Goal: Task Accomplishment & Management: Use online tool/utility

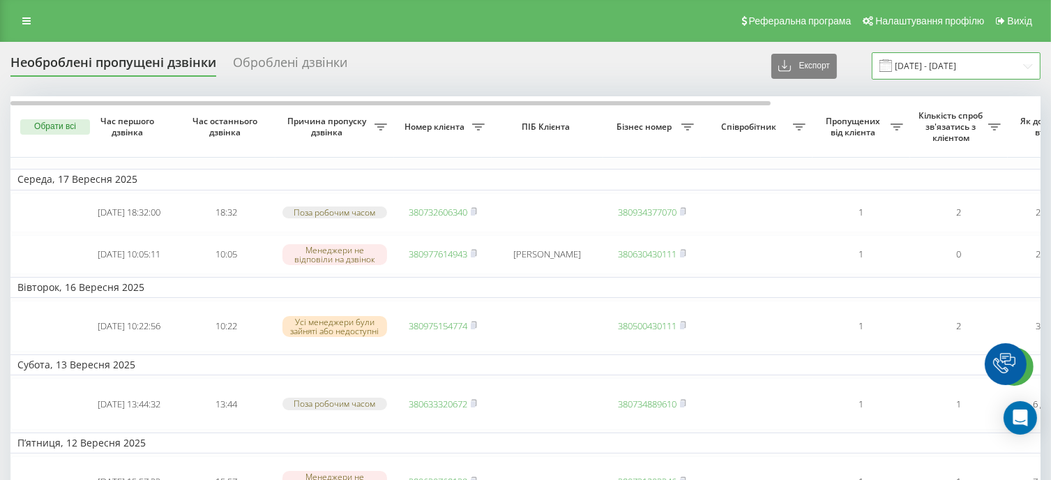
click at [997, 66] on input "[DATE] - [DATE]" at bounding box center [956, 65] width 169 height 27
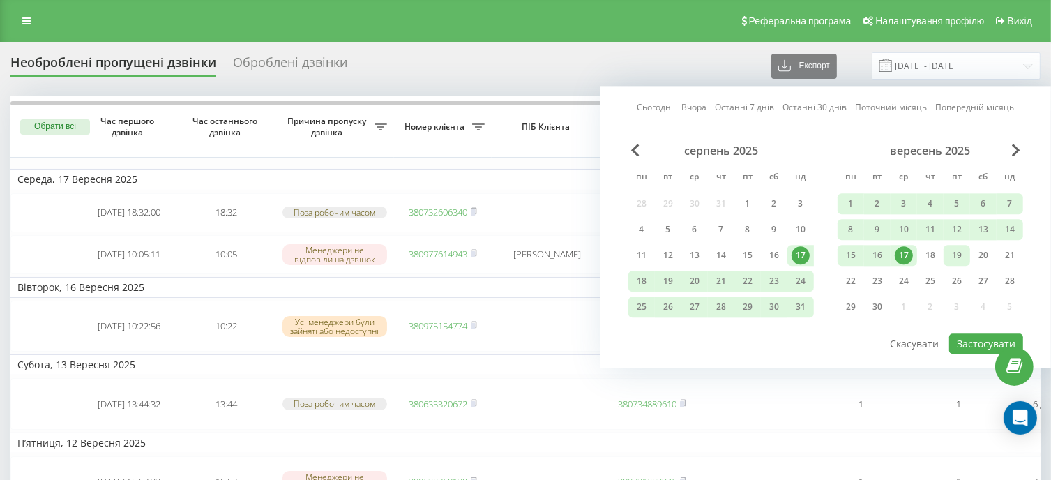
click at [951, 257] on div "19" at bounding box center [957, 255] width 18 height 18
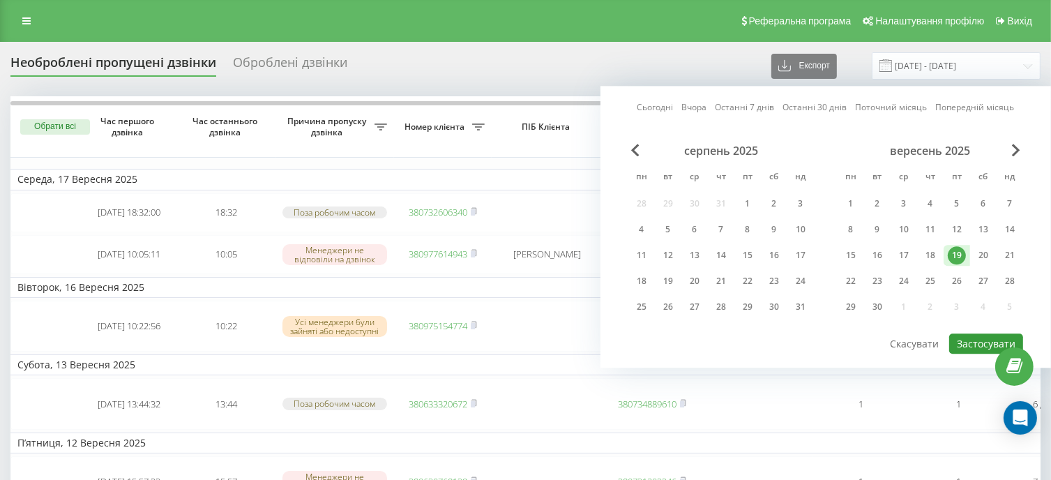
click at [974, 333] on button "Застосувати" at bounding box center [986, 343] width 74 height 20
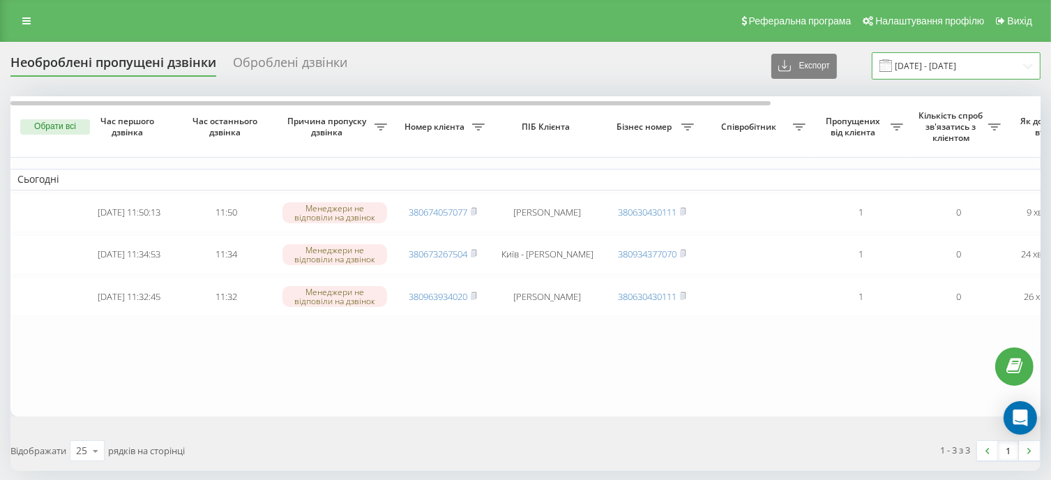
click at [925, 68] on input "19.09.2025 - 19.09.2025" at bounding box center [956, 65] width 169 height 27
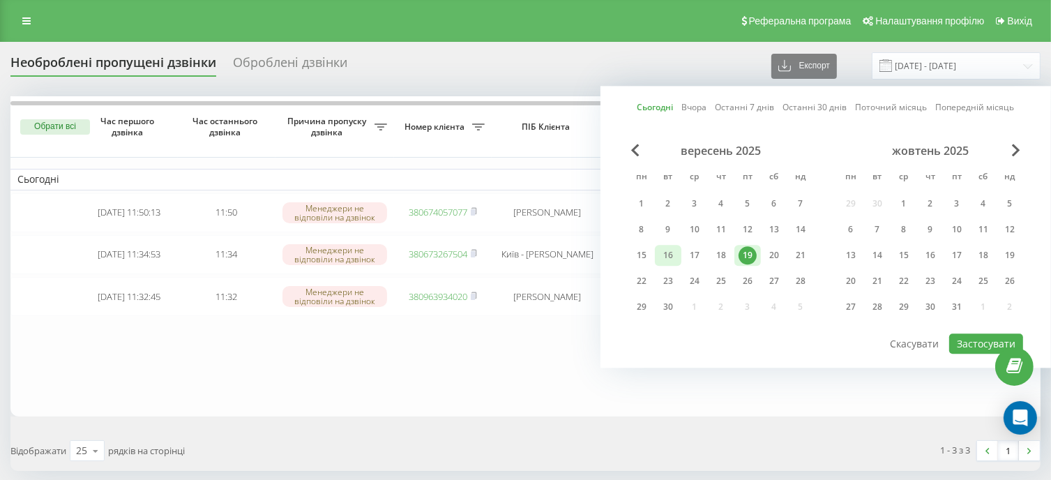
click at [667, 256] on div "16" at bounding box center [668, 255] width 18 height 18
click at [754, 253] on div "19" at bounding box center [748, 255] width 18 height 18
click at [967, 343] on button "Застосувати" at bounding box center [986, 343] width 74 height 20
type input "16.09.2025 - 19.09.2025"
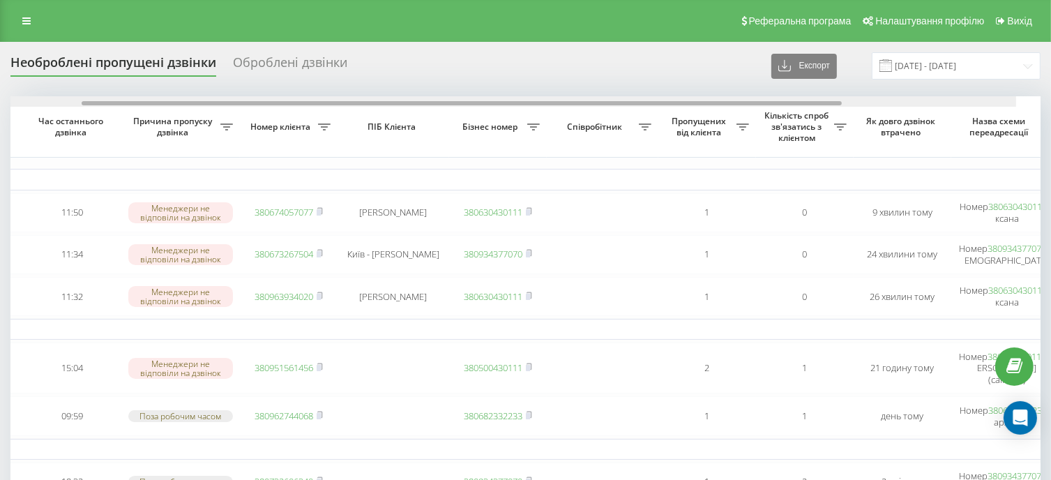
drag, startPoint x: 497, startPoint y: 104, endPoint x: 625, endPoint y: 116, distance: 128.9
click at [615, 116] on div "Обрати всі Час першого дзвінка Час останнього дзвінка Причина пропуску дзвінка …" at bounding box center [525, 408] width 1030 height 625
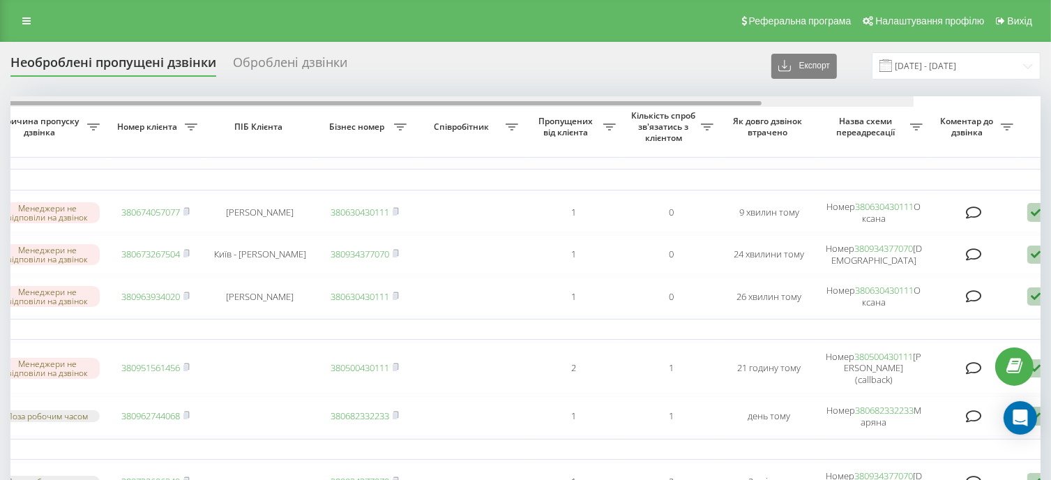
drag, startPoint x: 547, startPoint y: 104, endPoint x: 684, endPoint y: 106, distance: 136.7
click at [665, 105] on div at bounding box center [381, 103] width 760 height 4
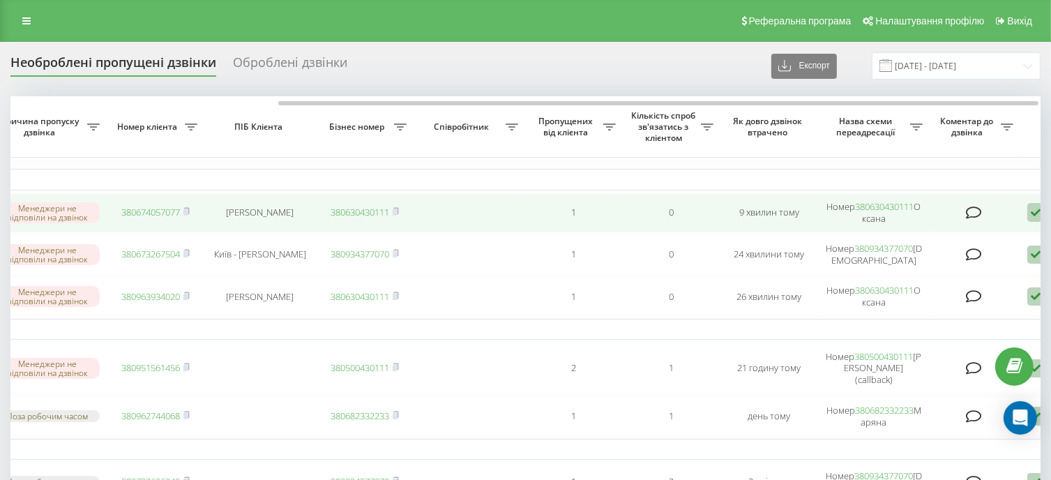
scroll to position [0, 319]
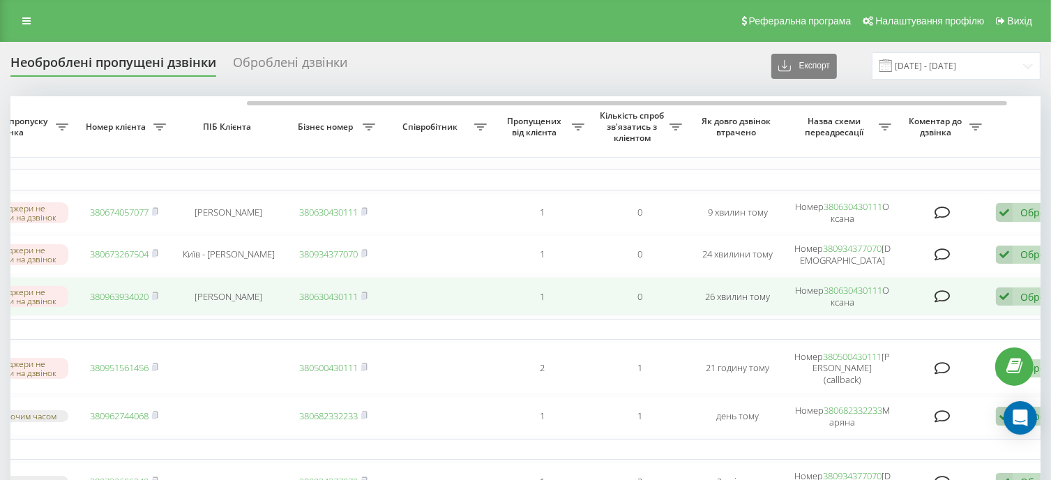
click at [1009, 303] on icon at bounding box center [1004, 296] width 17 height 19
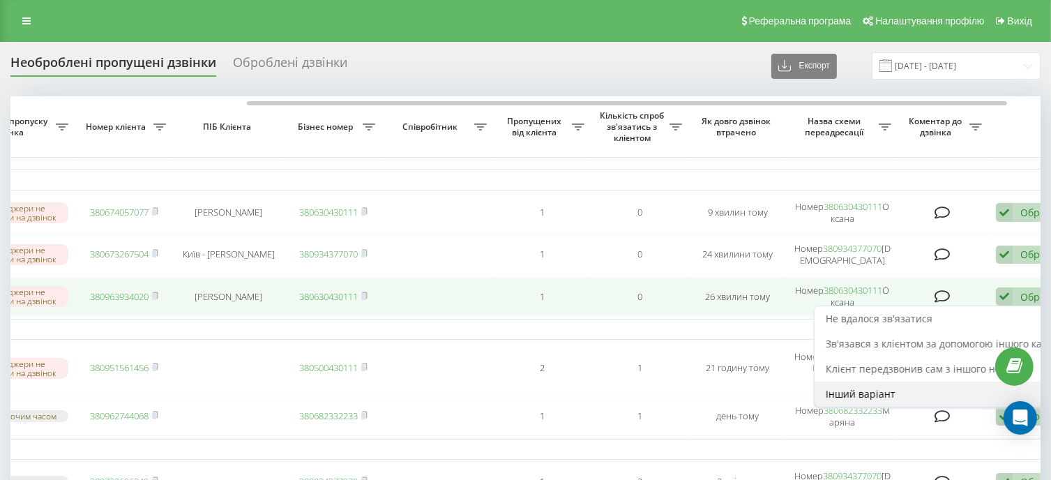
click at [860, 395] on div "Інший варіант" at bounding box center [945, 394] width 261 height 25
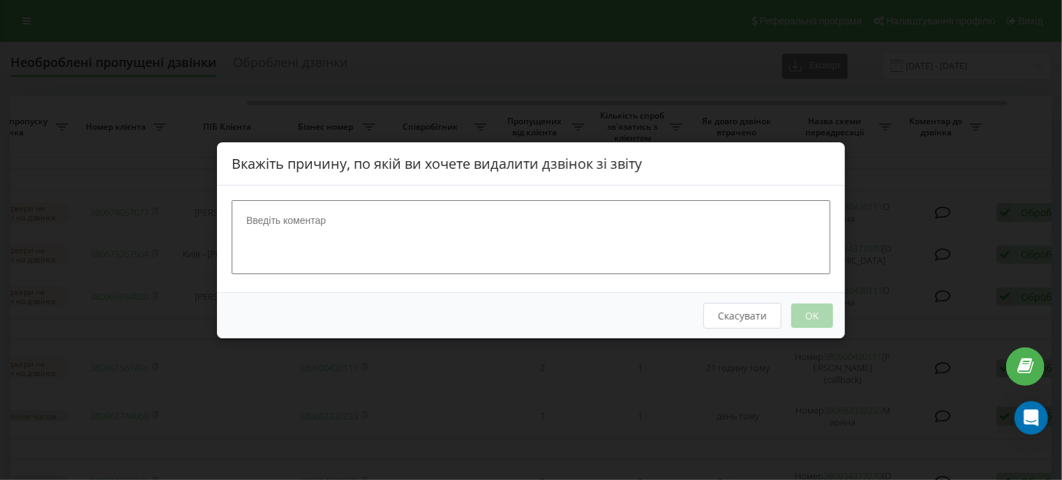
click at [603, 252] on textarea at bounding box center [531, 236] width 598 height 74
type textarea "заморвлення у вайбер"
click at [818, 303] on button "OK" at bounding box center [812, 315] width 42 height 24
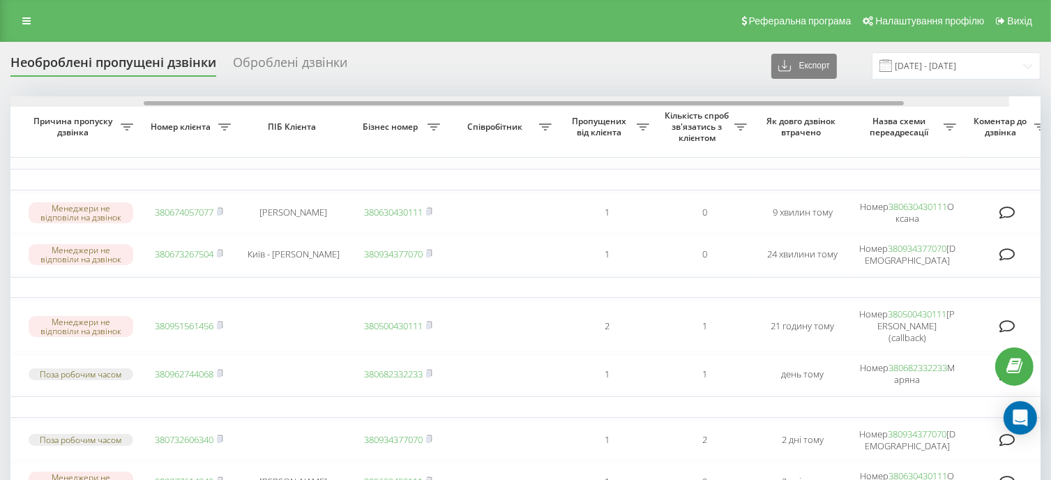
drag, startPoint x: 352, startPoint y: 102, endPoint x: 543, endPoint y: 103, distance: 191.1
click at [543, 103] on div at bounding box center [524, 103] width 760 height 4
click at [544, 103] on div at bounding box center [582, 103] width 760 height 4
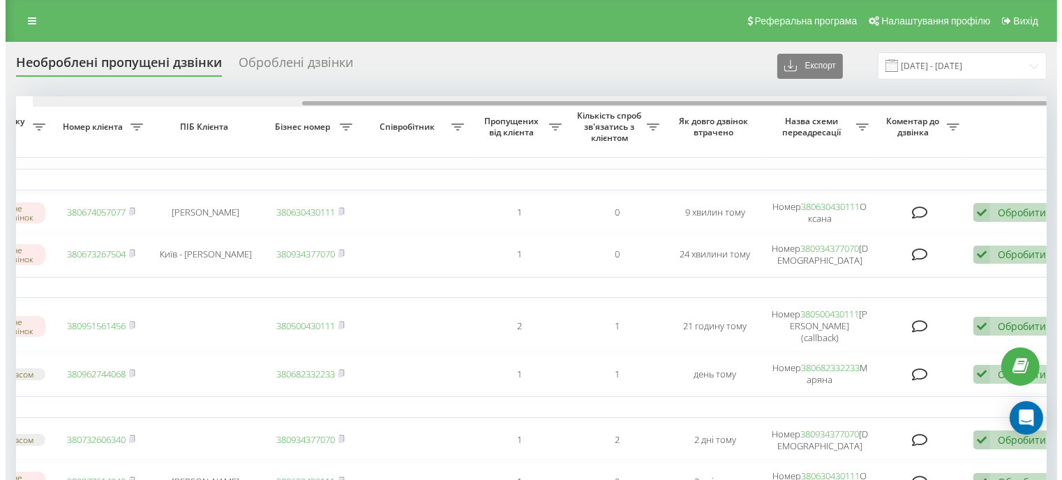
scroll to position [0, 364]
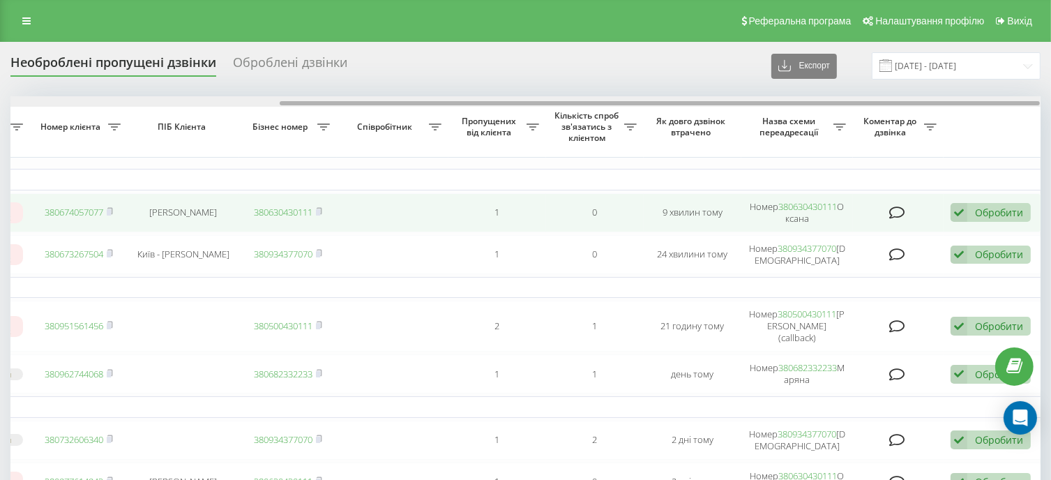
drag, startPoint x: 531, startPoint y: 100, endPoint x: 871, endPoint y: 220, distance: 360.7
click at [668, 105] on div at bounding box center [660, 103] width 760 height 4
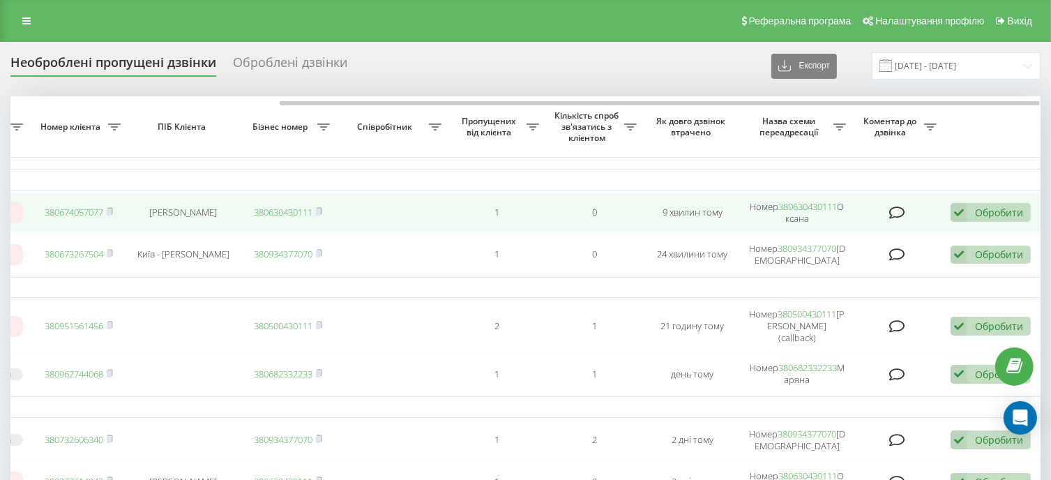
click at [971, 209] on div "Обробити Не вдалося зв'язатися Зв'язався з клієнтом за допомогою іншого каналу …" at bounding box center [991, 212] width 80 height 19
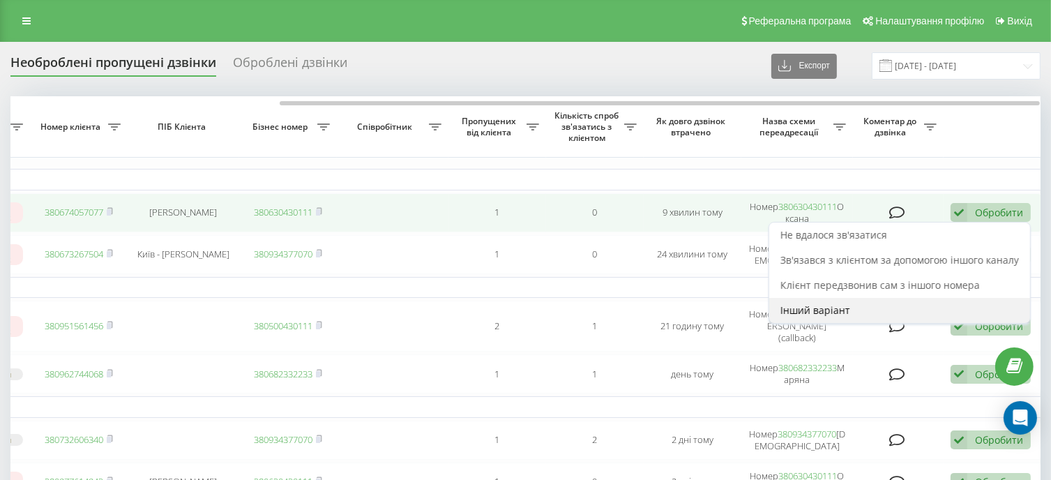
click at [859, 301] on div "Інший варіант" at bounding box center [899, 310] width 261 height 25
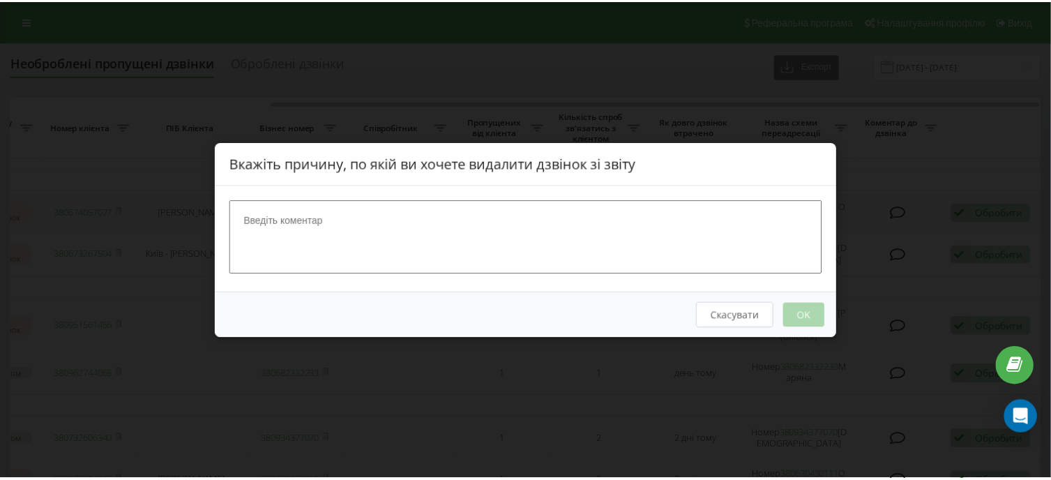
scroll to position [0, 354]
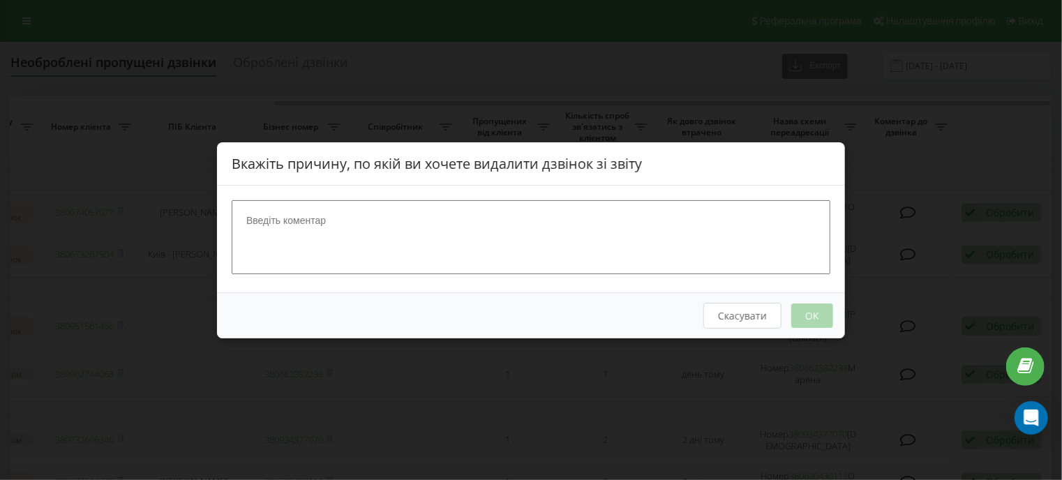
click at [506, 246] on textarea at bounding box center [531, 236] width 598 height 74
type textarea "зарядне до фелкотроніка, цікавить результат"
click at [802, 315] on button "OK" at bounding box center [812, 315] width 42 height 24
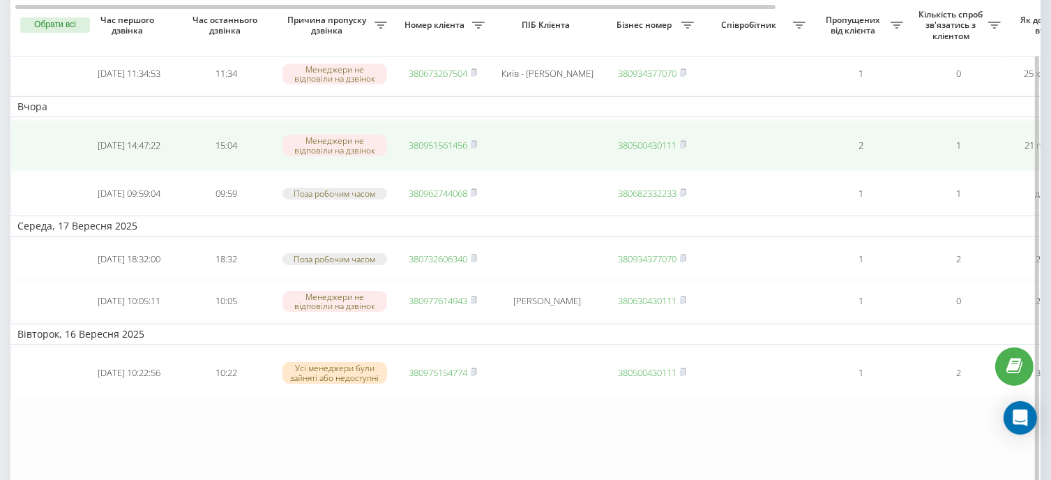
scroll to position [139, 0]
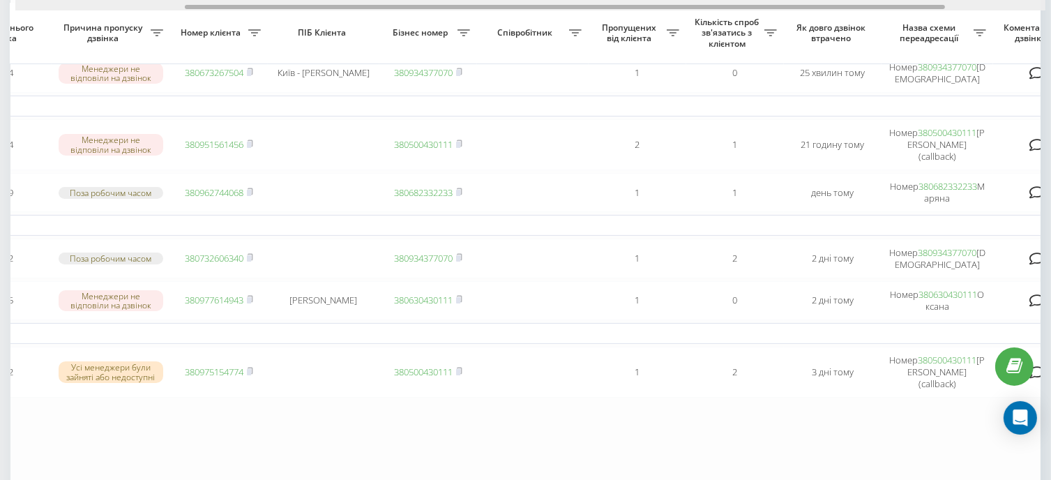
drag, startPoint x: 410, startPoint y: 8, endPoint x: 580, endPoint y: 18, distance: 170.5
click at [580, 18] on div "Обрати всі Час першого дзвінка Час останнього дзвінка Причина пропуску дзвінка …" at bounding box center [525, 227] width 1030 height 541
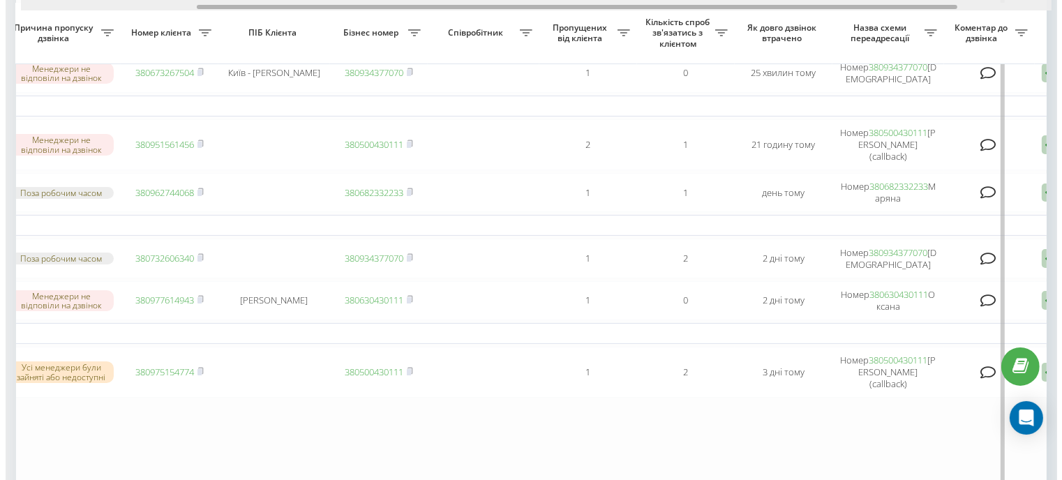
scroll to position [0, 364]
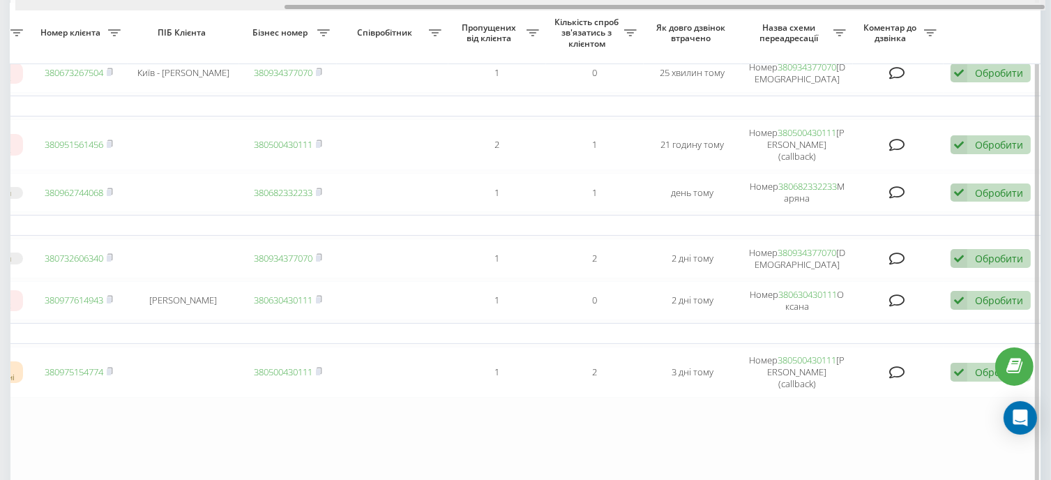
drag, startPoint x: 464, startPoint y: 5, endPoint x: 741, endPoint y: 170, distance: 322.5
click at [596, 20] on div "Обрати всі Час першого дзвінка Час останнього дзвінка Причина пропуску дзвінка …" at bounding box center [525, 227] width 1030 height 541
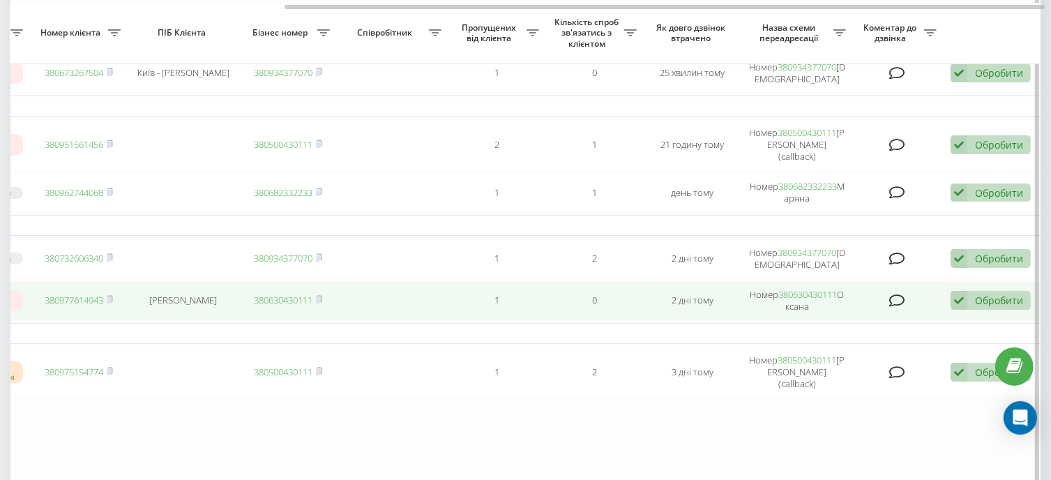
click at [960, 294] on icon at bounding box center [959, 300] width 17 height 19
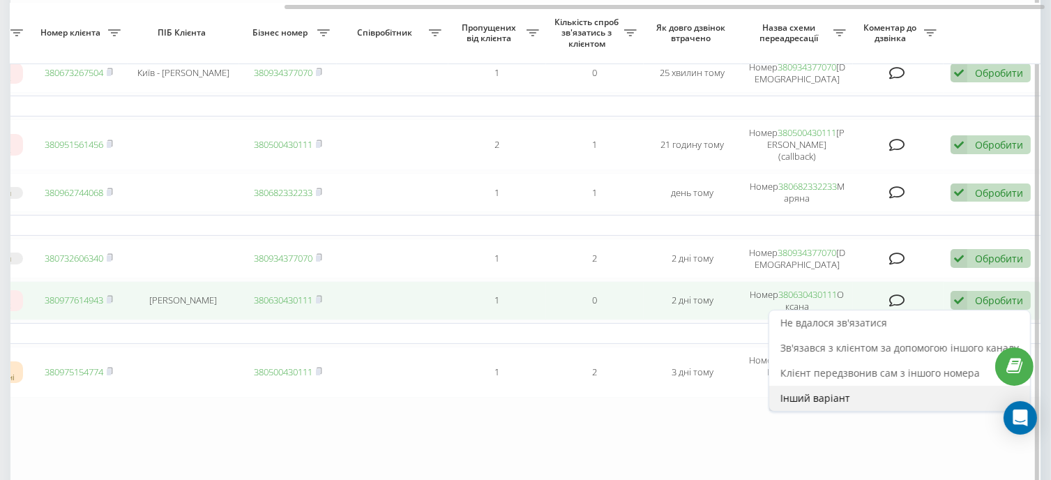
click at [820, 393] on span "Інший варіант" at bounding box center [815, 397] width 70 height 13
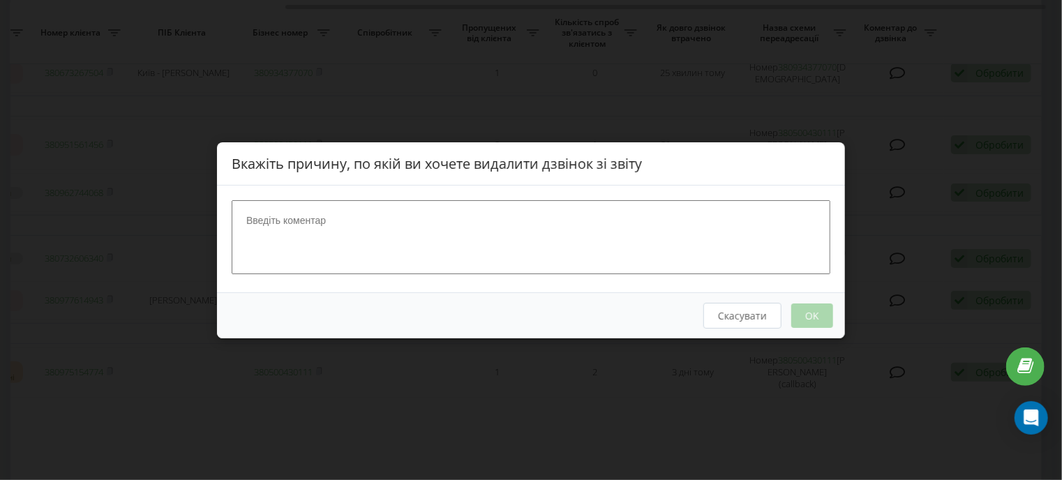
click at [614, 216] on textarea at bounding box center [531, 236] width 598 height 74
type textarea "Телефонував у вайбер, зробив замовлення"
click at [815, 310] on button "OK" at bounding box center [812, 315] width 42 height 24
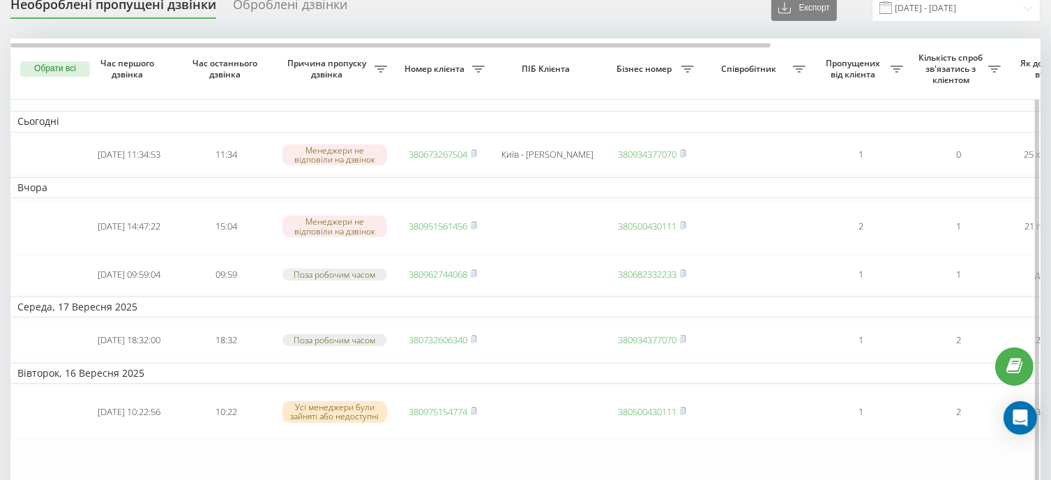
scroll to position [0, 0]
